Goal: Submit feedback/report problem: Submit feedback/report problem

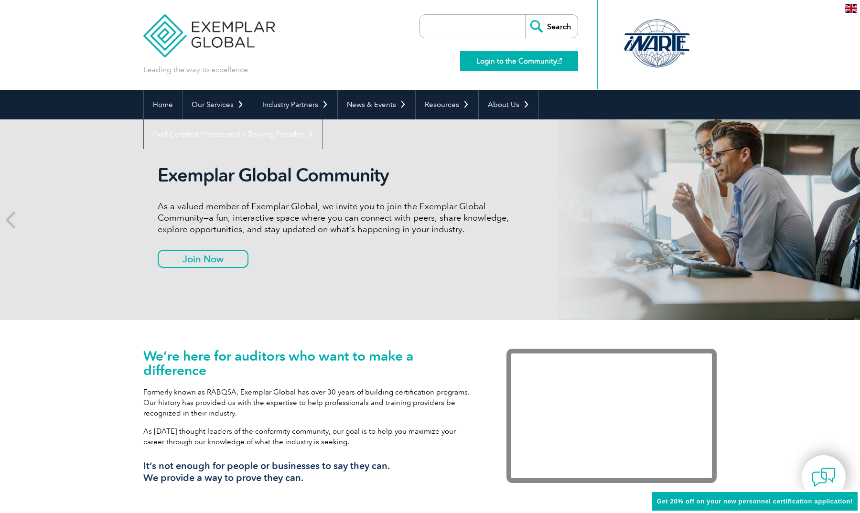
click at [518, 62] on link "Login to the Community" at bounding box center [519, 61] width 118 height 20
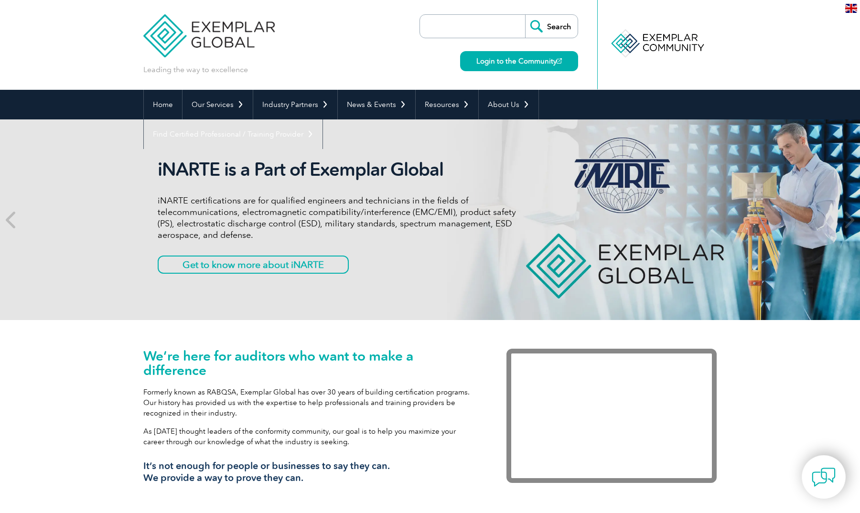
click at [676, 42] on div at bounding box center [657, 43] width 95 height 53
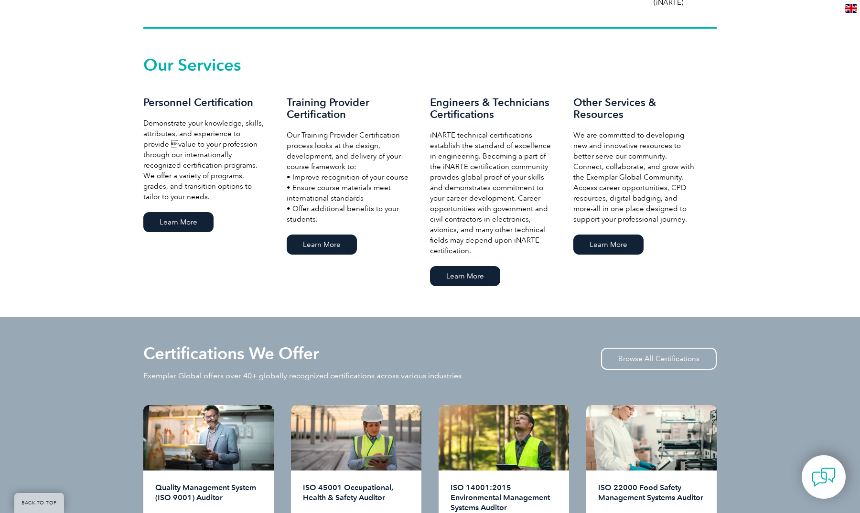
scroll to position [649, 0]
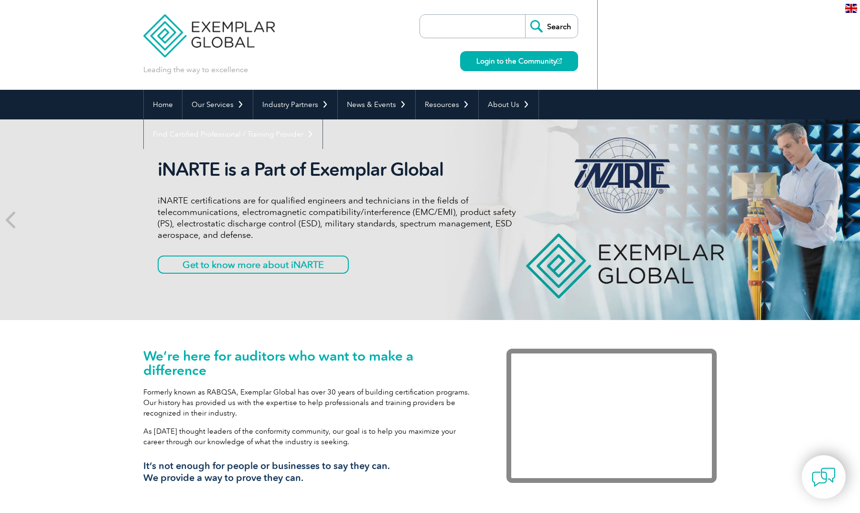
click at [219, 25] on img at bounding box center [208, 28] width 131 height 57
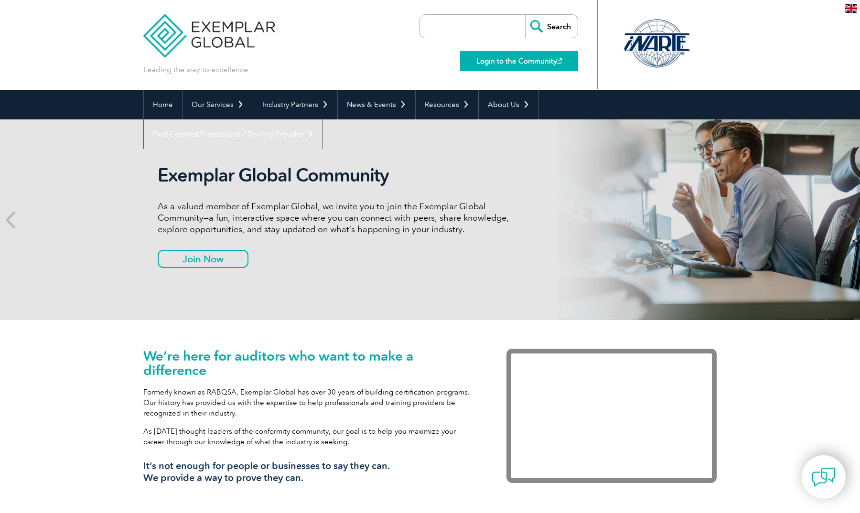
click at [519, 58] on link "Login to the Community" at bounding box center [519, 61] width 118 height 20
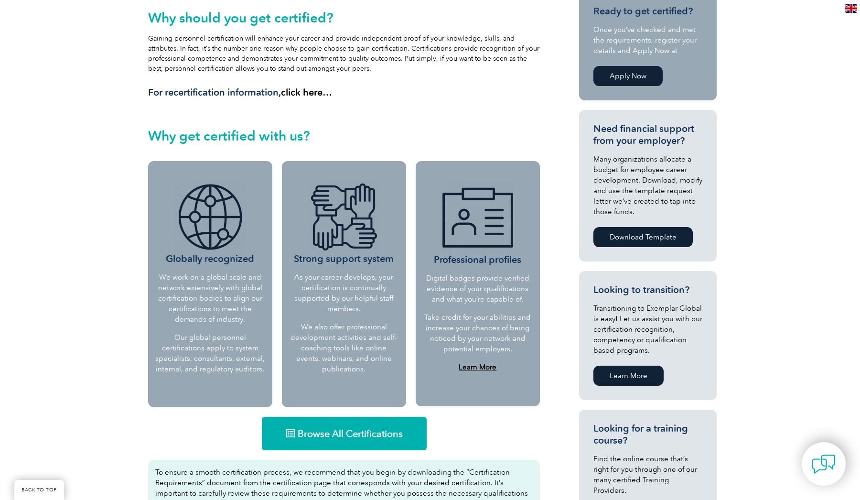
scroll to position [312, 0]
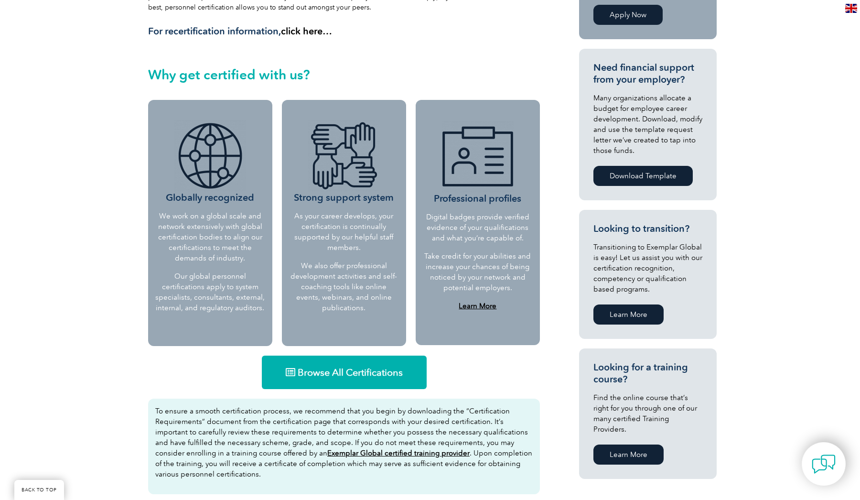
click at [307, 371] on span "Browse All Certifications" at bounding box center [350, 372] width 105 height 10
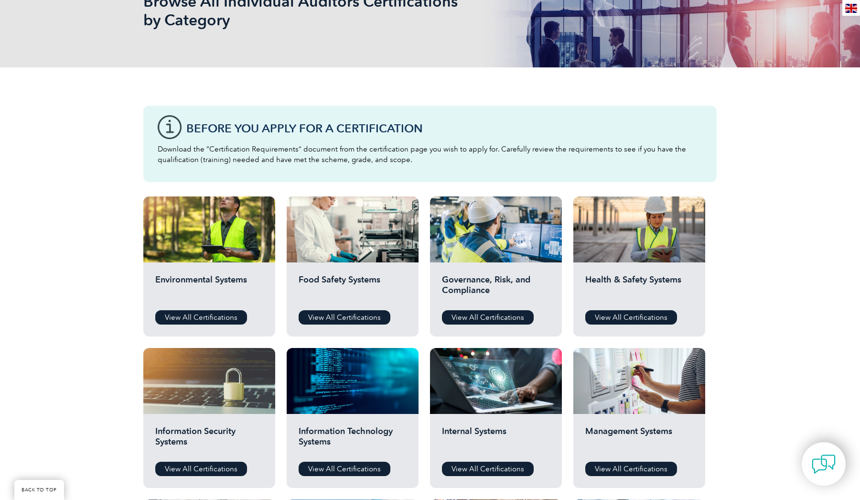
scroll to position [178, 0]
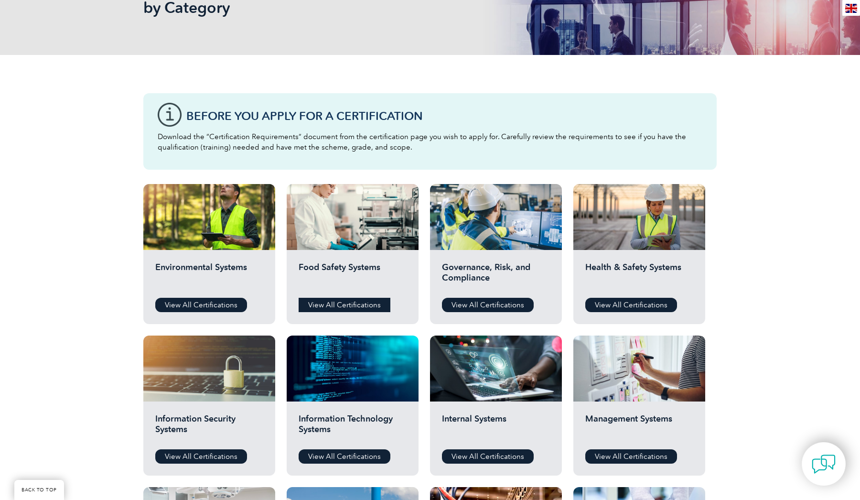
click at [343, 304] on link "View All Certifications" at bounding box center [345, 305] width 92 height 14
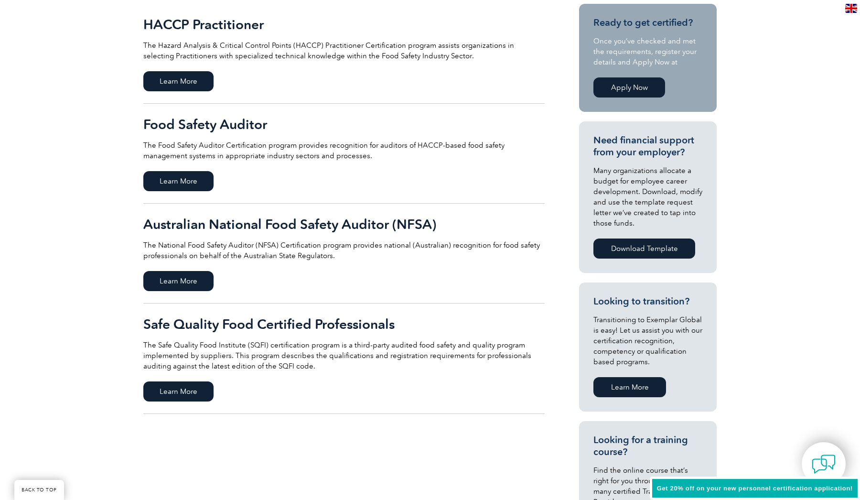
scroll to position [268, 0]
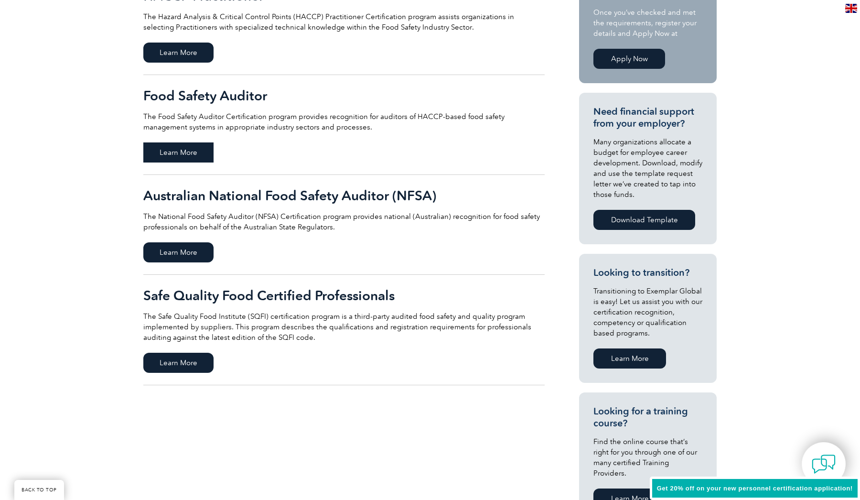
click at [187, 154] on span "Learn More" at bounding box center [178, 152] width 70 height 20
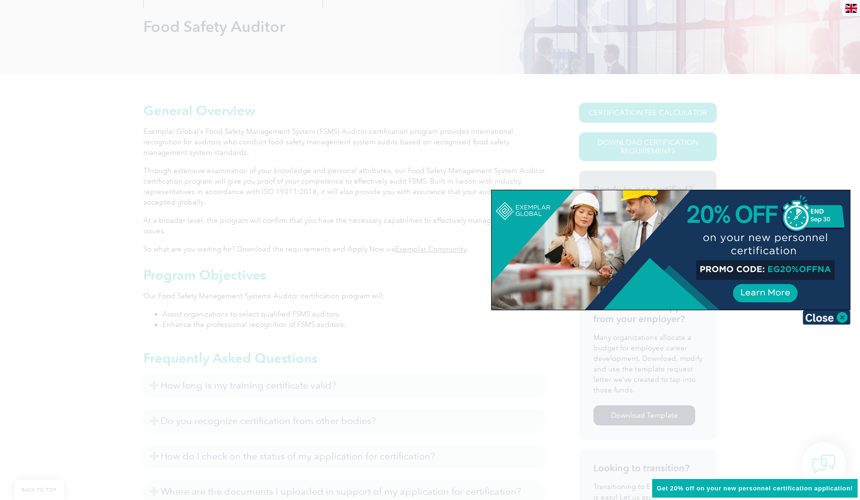
scroll to position [150, 0]
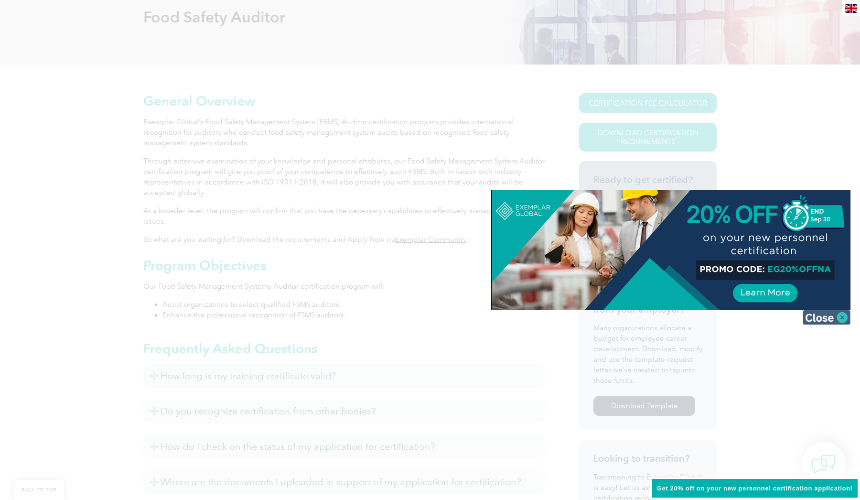
click at [832, 317] on img at bounding box center [827, 317] width 48 height 14
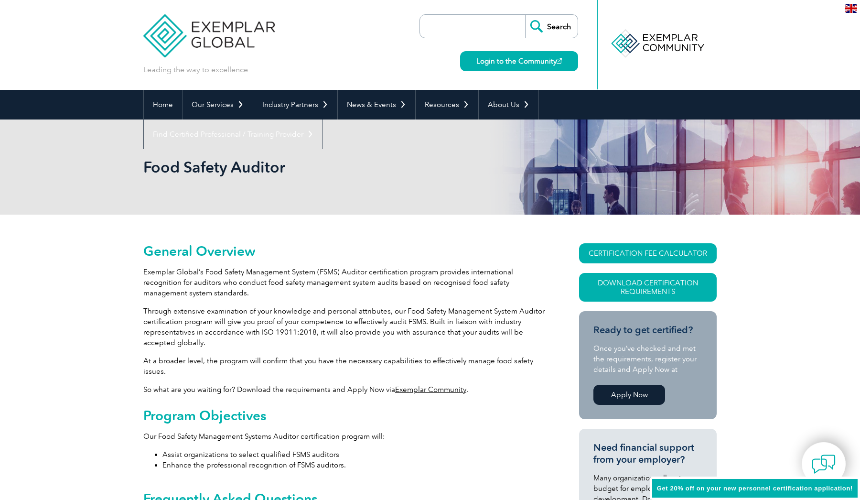
scroll to position [0, 0]
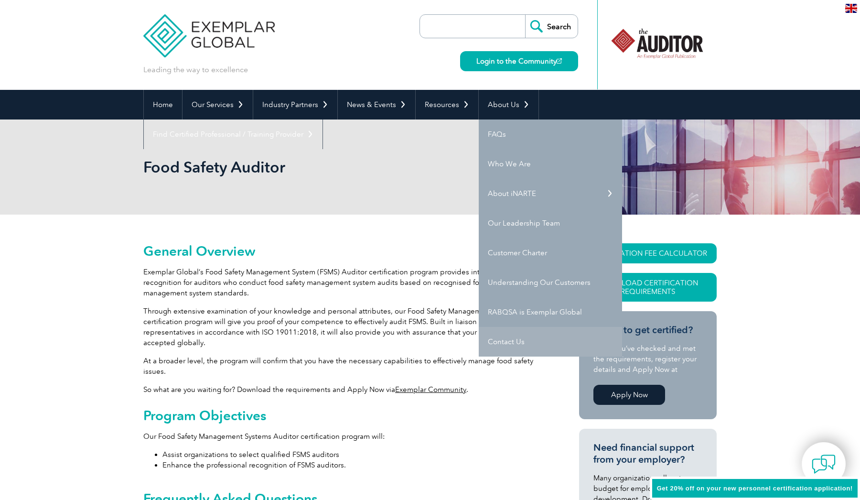
click at [500, 344] on link "Contact Us" at bounding box center [550, 342] width 143 height 30
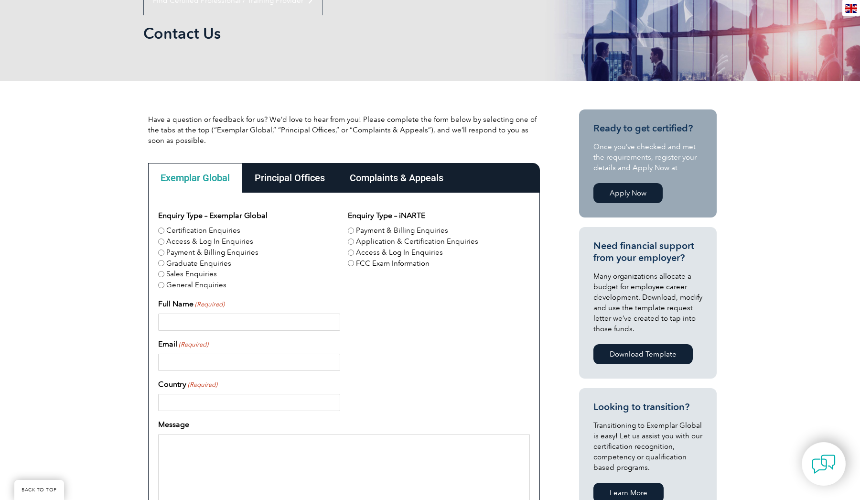
scroll to position [140, 0]
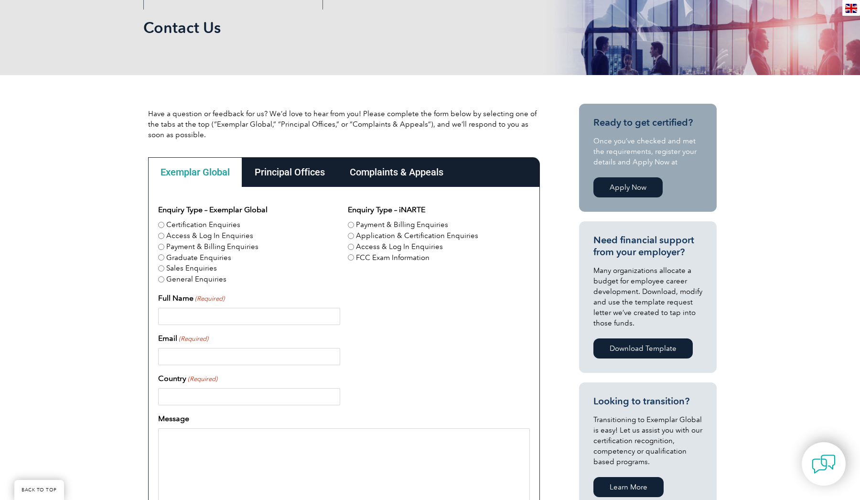
click at [209, 236] on label "Access & Log In Enquiries" at bounding box center [209, 235] width 87 height 11
click at [164, 236] on input "Access & Log In Enquiries" at bounding box center [161, 236] width 6 height 6
radio input "true"
click at [398, 370] on div "Enquiry Type – Exemplar Global Certification Enquiries Access & Log In Enquirie…" at bounding box center [344, 405] width 372 height 403
click at [250, 319] on input "[PERSON_NAME]" at bounding box center [249, 316] width 182 height 17
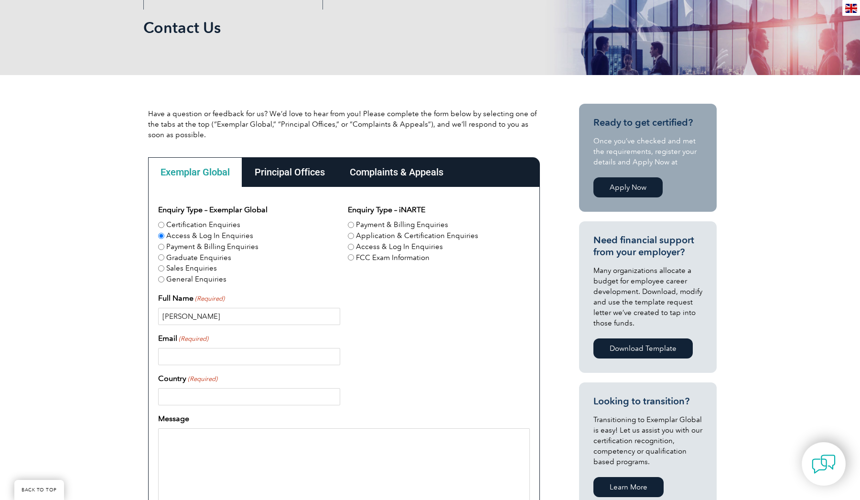
type input "[PERSON_NAME]"
type input "[EMAIL_ADDRESS][DOMAIN_NAME]"
type input "[GEOGRAPHIC_DATA]"
click at [247, 437] on textarea "Message" at bounding box center [344, 474] width 372 height 92
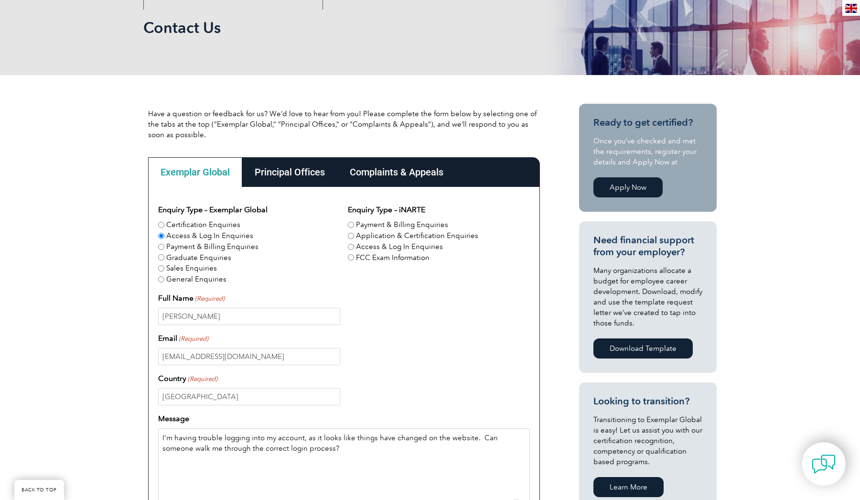
click at [331, 449] on textarea "I'm having trouble logging into my account, as it looks like things have change…" at bounding box center [344, 474] width 372 height 92
type textarea "I'm having trouble logging into my account, as it looks like things have change…"
click at [397, 388] on div "[GEOGRAPHIC_DATA]" at bounding box center [344, 396] width 372 height 17
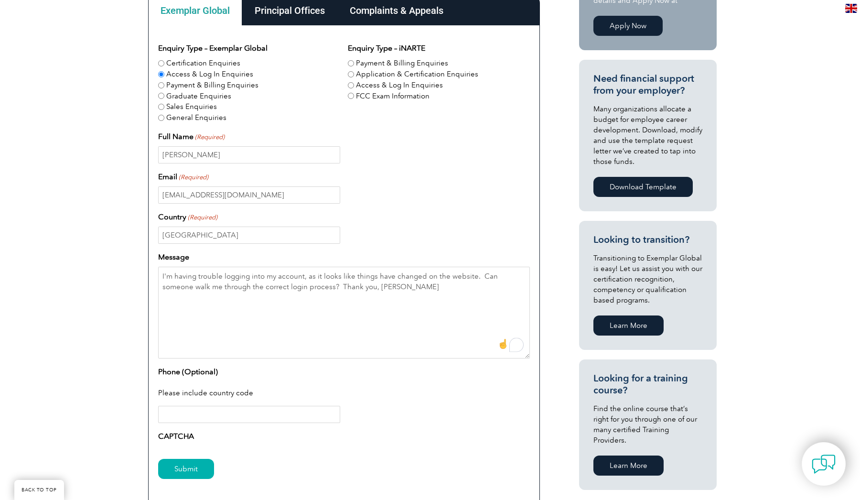
scroll to position [353, 0]
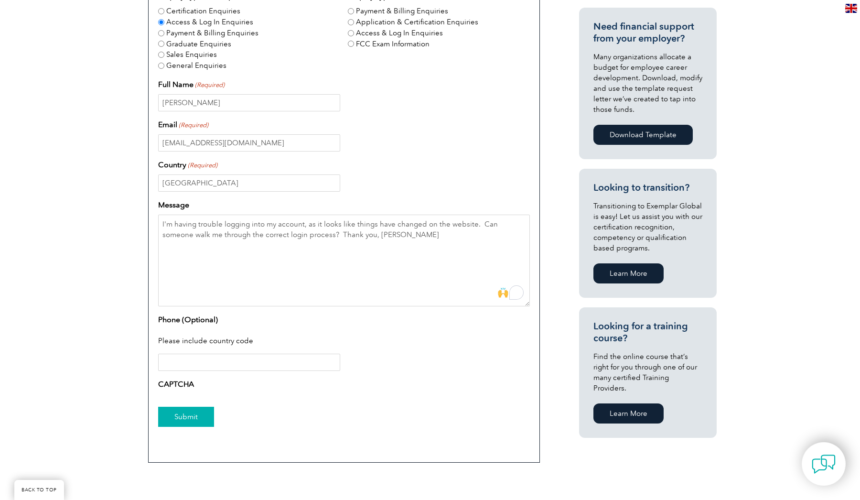
click at [197, 420] on input "Submit" at bounding box center [186, 417] width 56 height 20
click at [424, 383] on div "CAPTCHA" at bounding box center [344, 385] width 372 height 15
click at [189, 419] on input "Submit" at bounding box center [186, 417] width 56 height 20
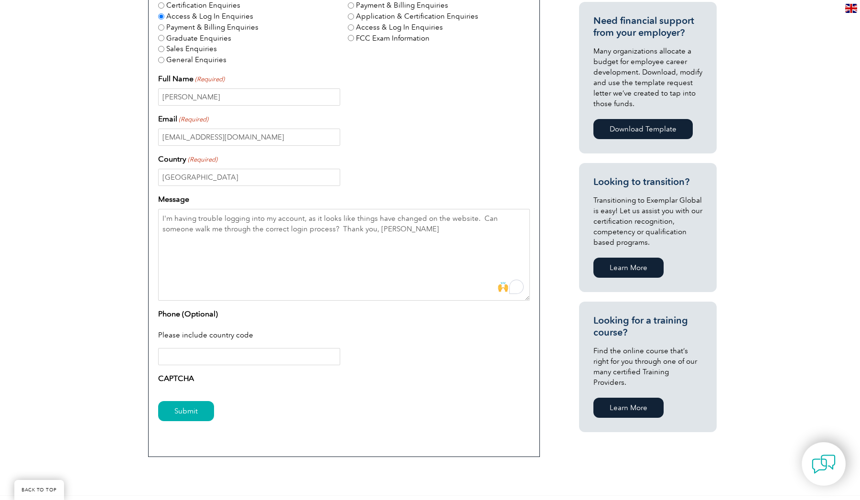
scroll to position [378, 0]
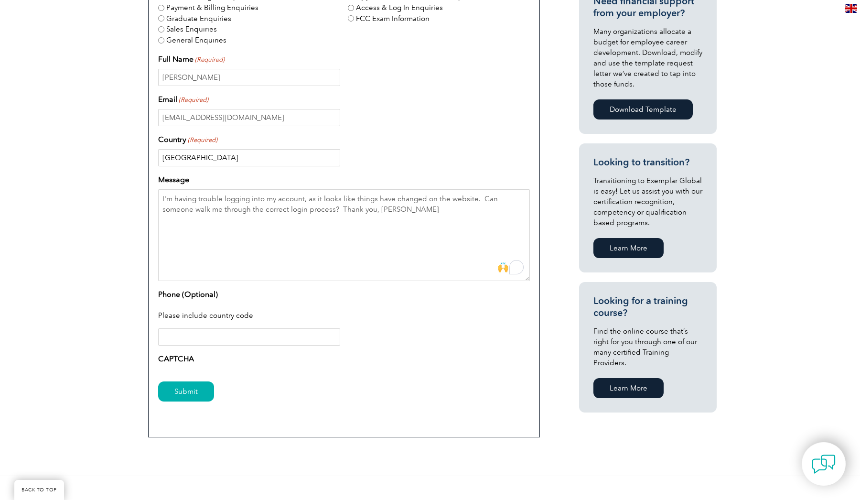
click at [204, 155] on input "[GEOGRAPHIC_DATA]" at bounding box center [249, 157] width 182 height 17
type input "U"
click at [333, 159] on input "Country (Required)" at bounding box center [249, 157] width 182 height 17
click at [295, 159] on input "Country (Required)" at bounding box center [249, 157] width 182 height 17
type input "[GEOGRAPHIC_DATA]"
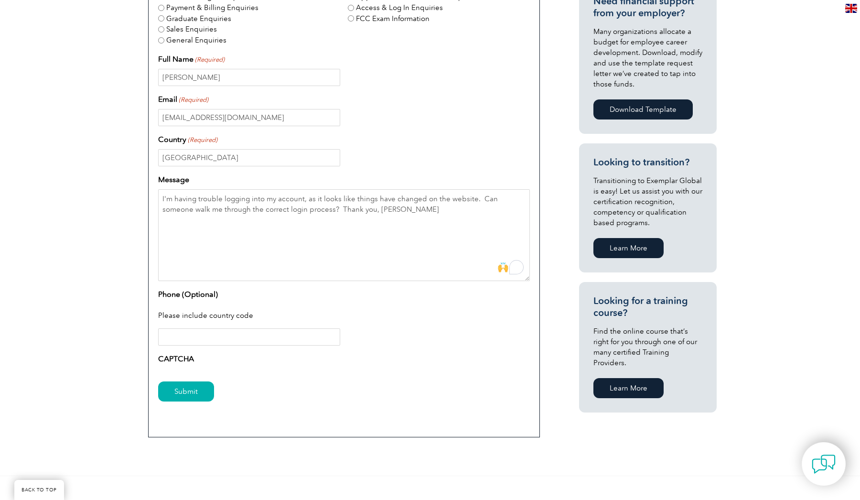
click at [334, 181] on div "Message I'm having trouble logging into my account, as it looks like things hav…" at bounding box center [344, 227] width 372 height 107
click at [515, 268] on html "BACK TO TOP Leading the way to excellence Search Login to the Community ▼ Home …" at bounding box center [430, 240] width 860 height 1237
click at [515, 268] on div "0" at bounding box center [516, 267] width 11 height 11
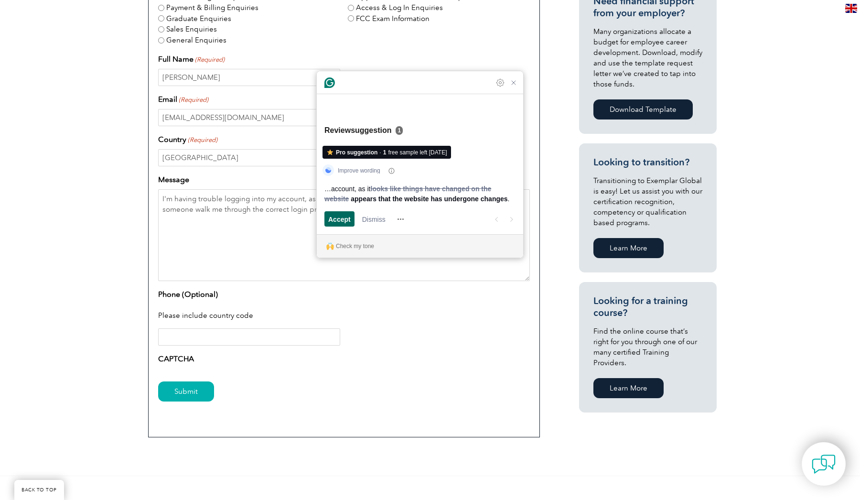
click at [336, 220] on span "Accept" at bounding box center [339, 219] width 22 height 10
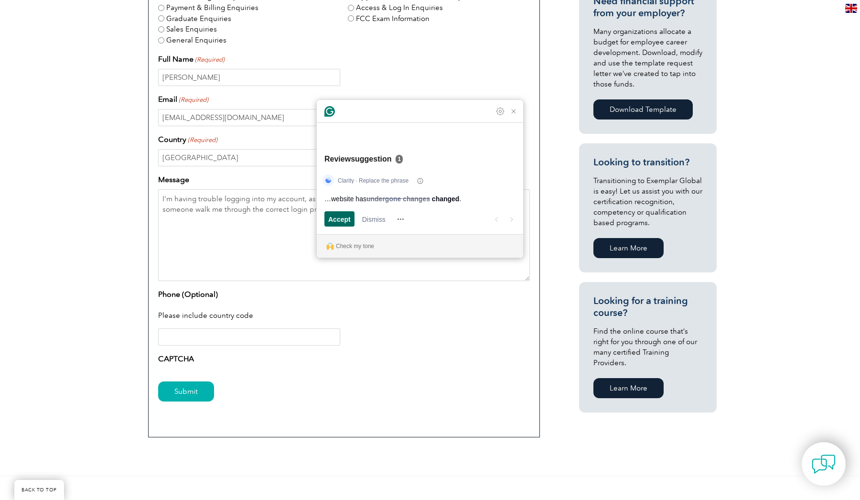
click at [336, 220] on span "Accept" at bounding box center [339, 219] width 22 height 10
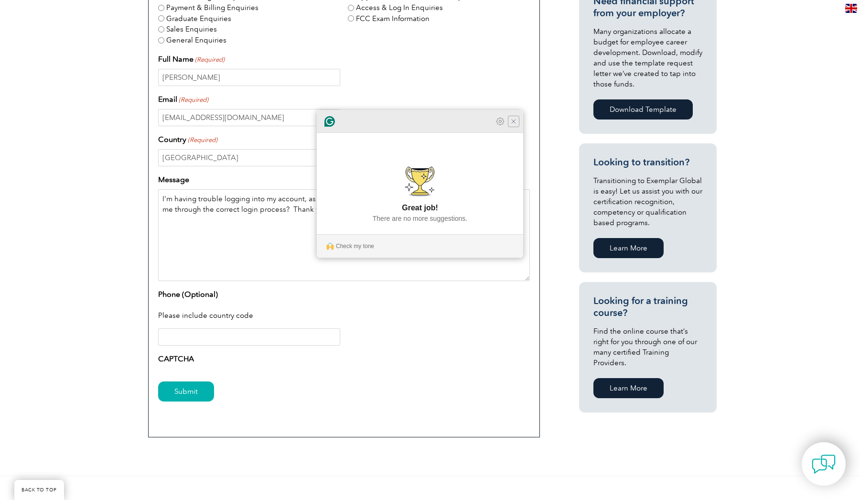
type textarea "I'm having trouble logging into my account, as it appears that the website has …"
click at [514, 125] on icon "Close Grammarly Assistant" at bounding box center [514, 122] width 8 height 8
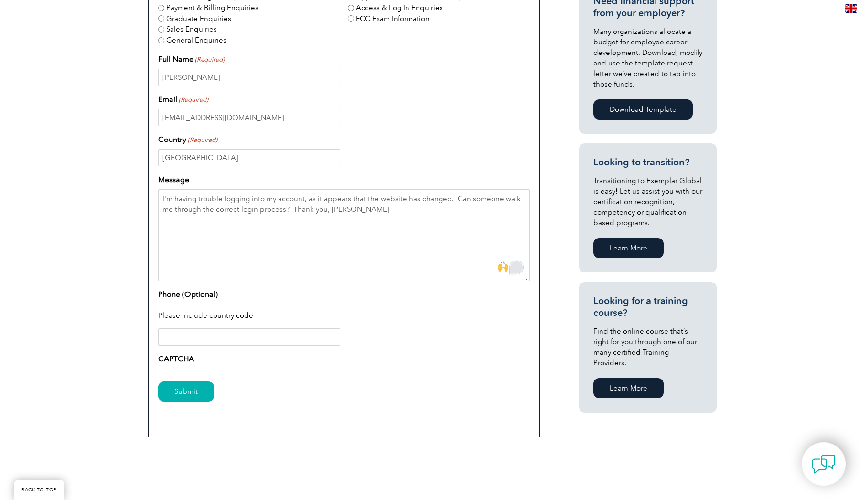
click at [379, 378] on div "Submit" at bounding box center [344, 392] width 372 height 42
click at [196, 389] on input "Submit" at bounding box center [186, 391] width 56 height 20
click at [262, 161] on input "[GEOGRAPHIC_DATA]" at bounding box center [249, 157] width 182 height 17
click at [333, 158] on input "[GEOGRAPHIC_DATA]" at bounding box center [249, 157] width 182 height 17
click at [288, 158] on input "[GEOGRAPHIC_DATA]" at bounding box center [249, 157] width 182 height 17
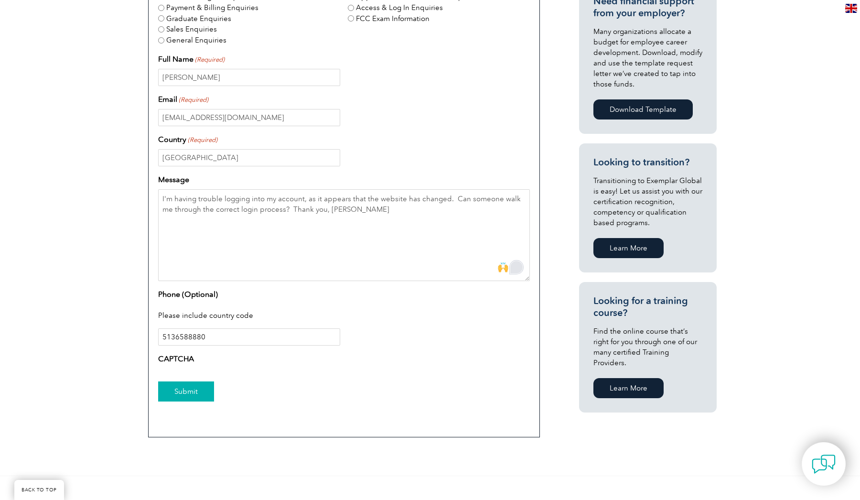
type input "5136588880"
click at [187, 388] on input "Submit" at bounding box center [186, 391] width 56 height 20
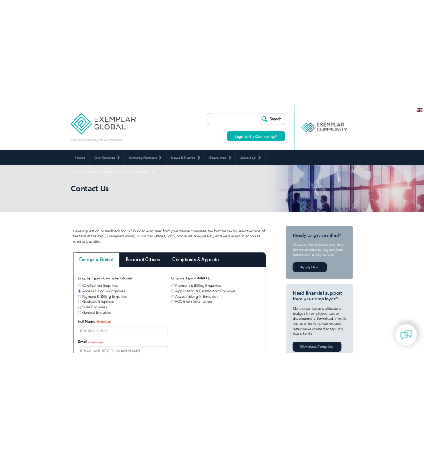
scroll to position [0, 0]
